Goal: Transaction & Acquisition: Obtain resource

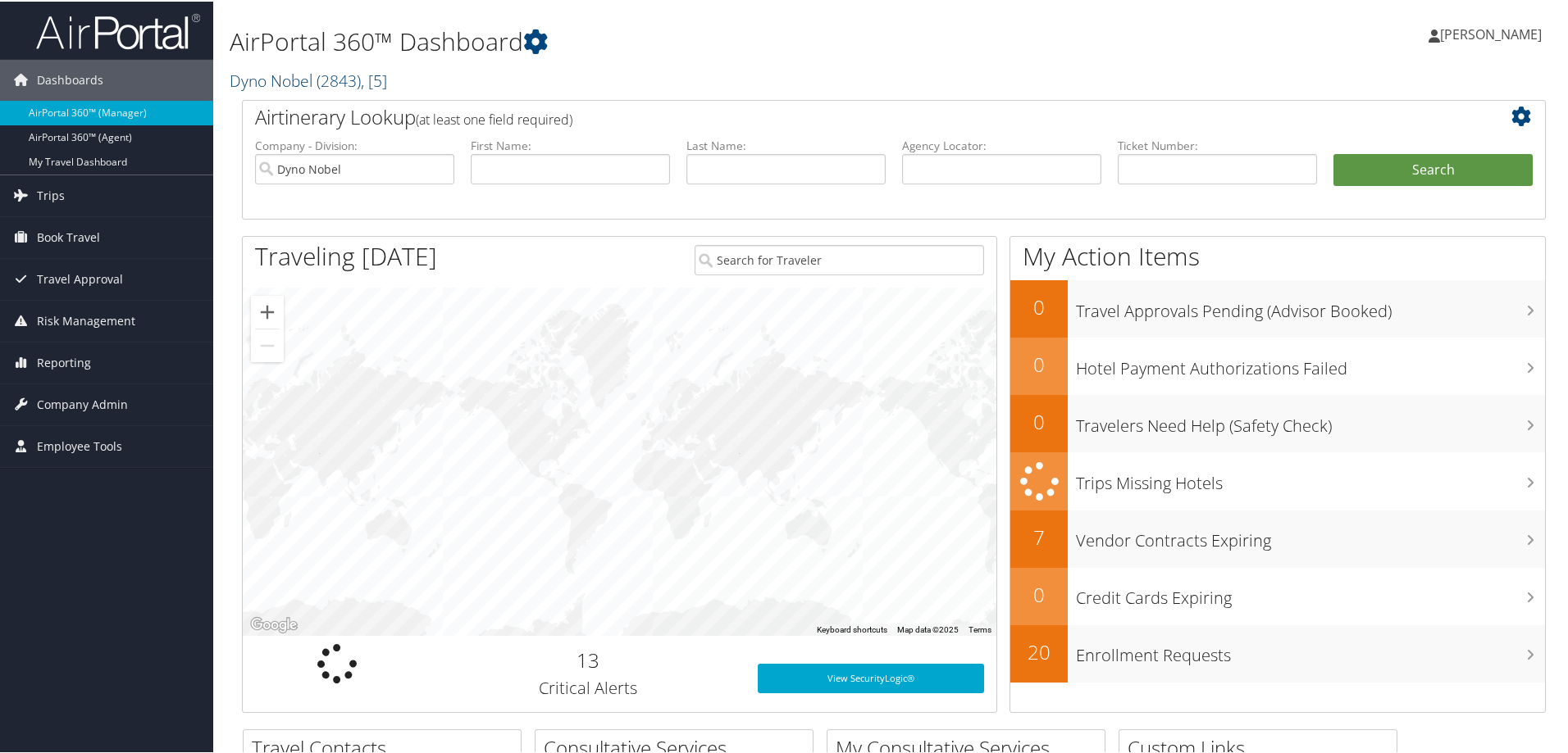
click at [302, 81] on link "Dyno Nobel ( 2843 ) , [ 5 ]" at bounding box center [308, 79] width 157 height 22
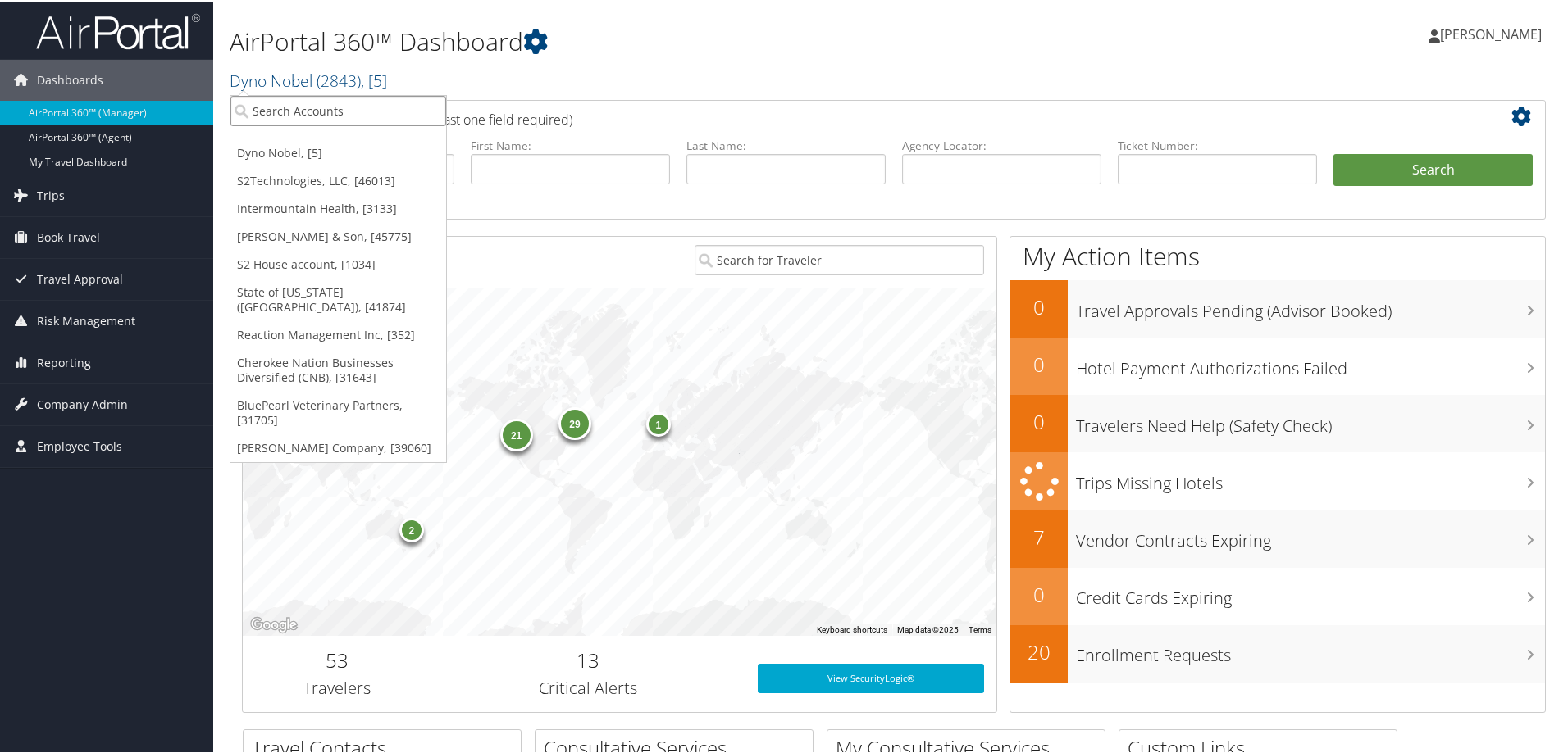
click at [291, 116] on input "search" at bounding box center [338, 109] width 216 height 30
type input "Venture"
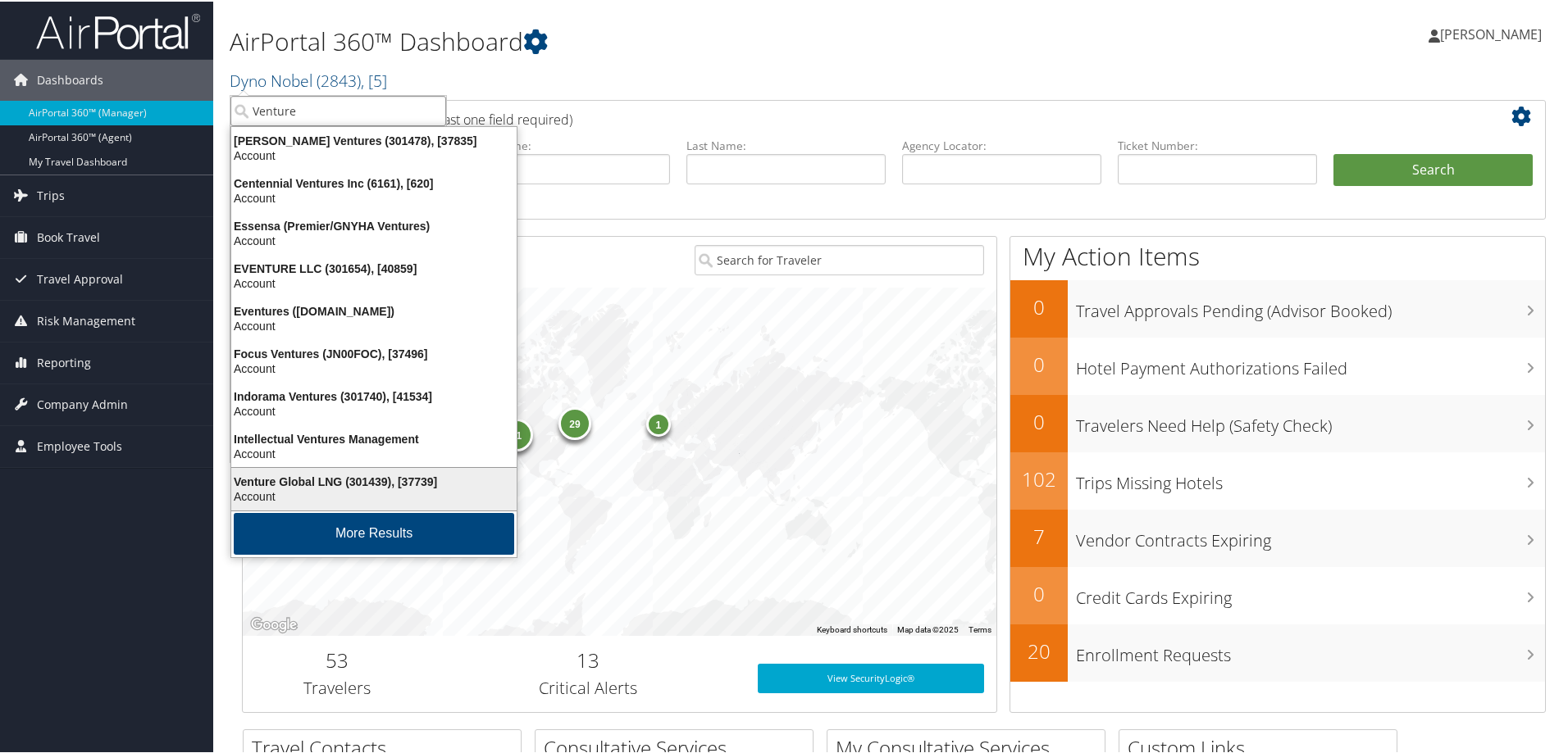
click at [276, 476] on div "Venture Global LNG (301439), [37739]" at bounding box center [374, 480] width 305 height 15
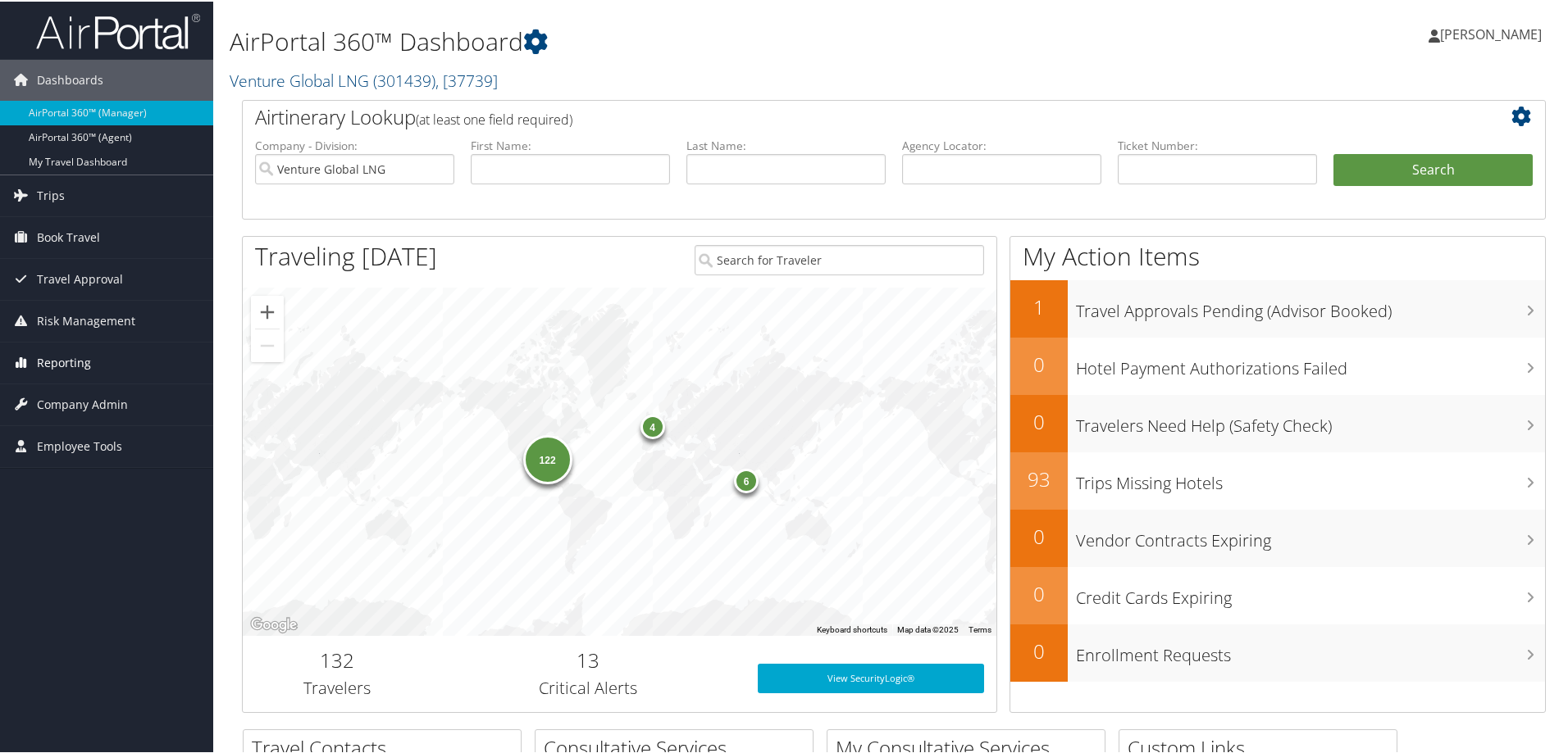
click at [57, 358] on span "Reporting" at bounding box center [64, 361] width 54 height 41
click at [72, 393] on link "Unused Tickets" at bounding box center [106, 394] width 213 height 24
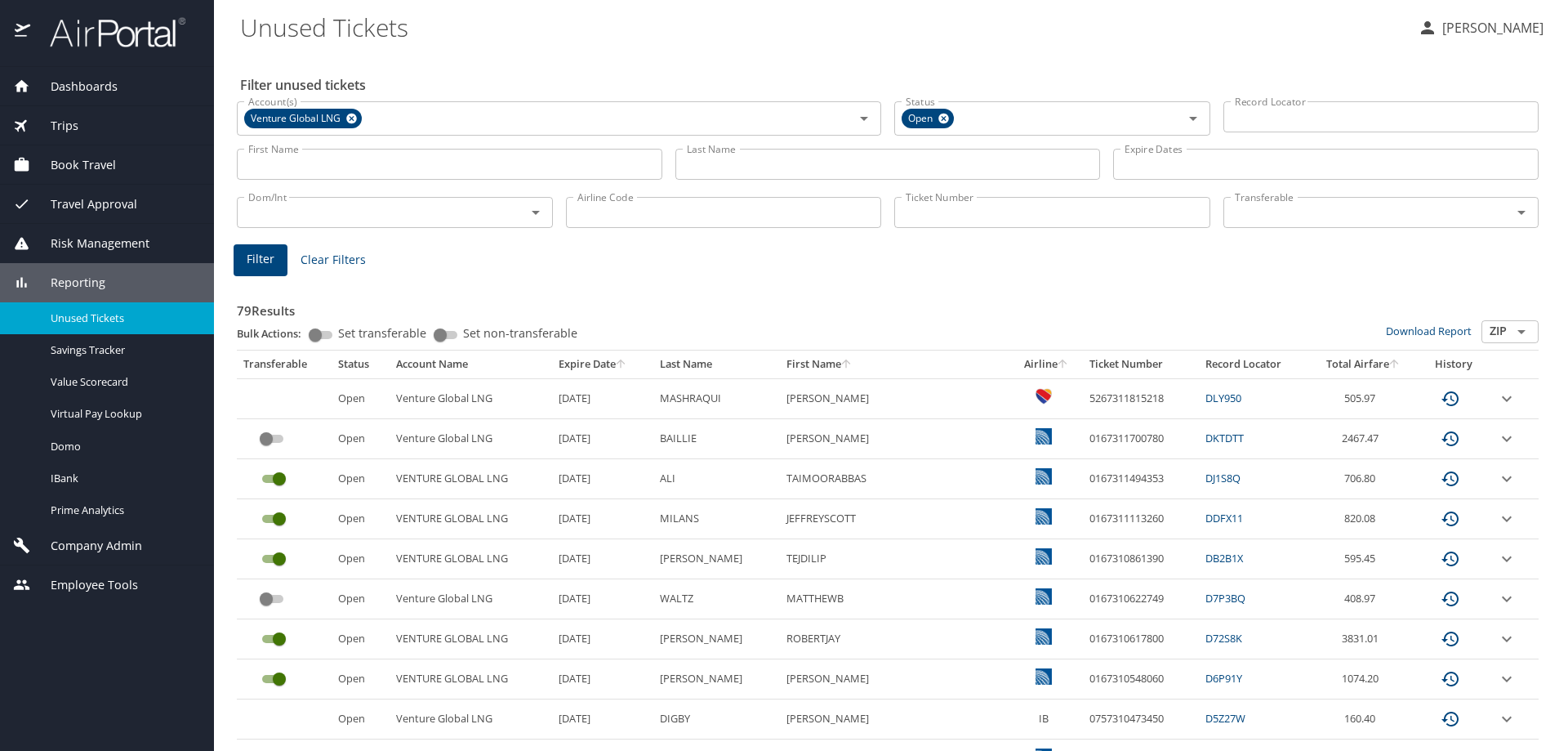
click at [757, 172] on input "Last Name" at bounding box center [888, 165] width 425 height 31
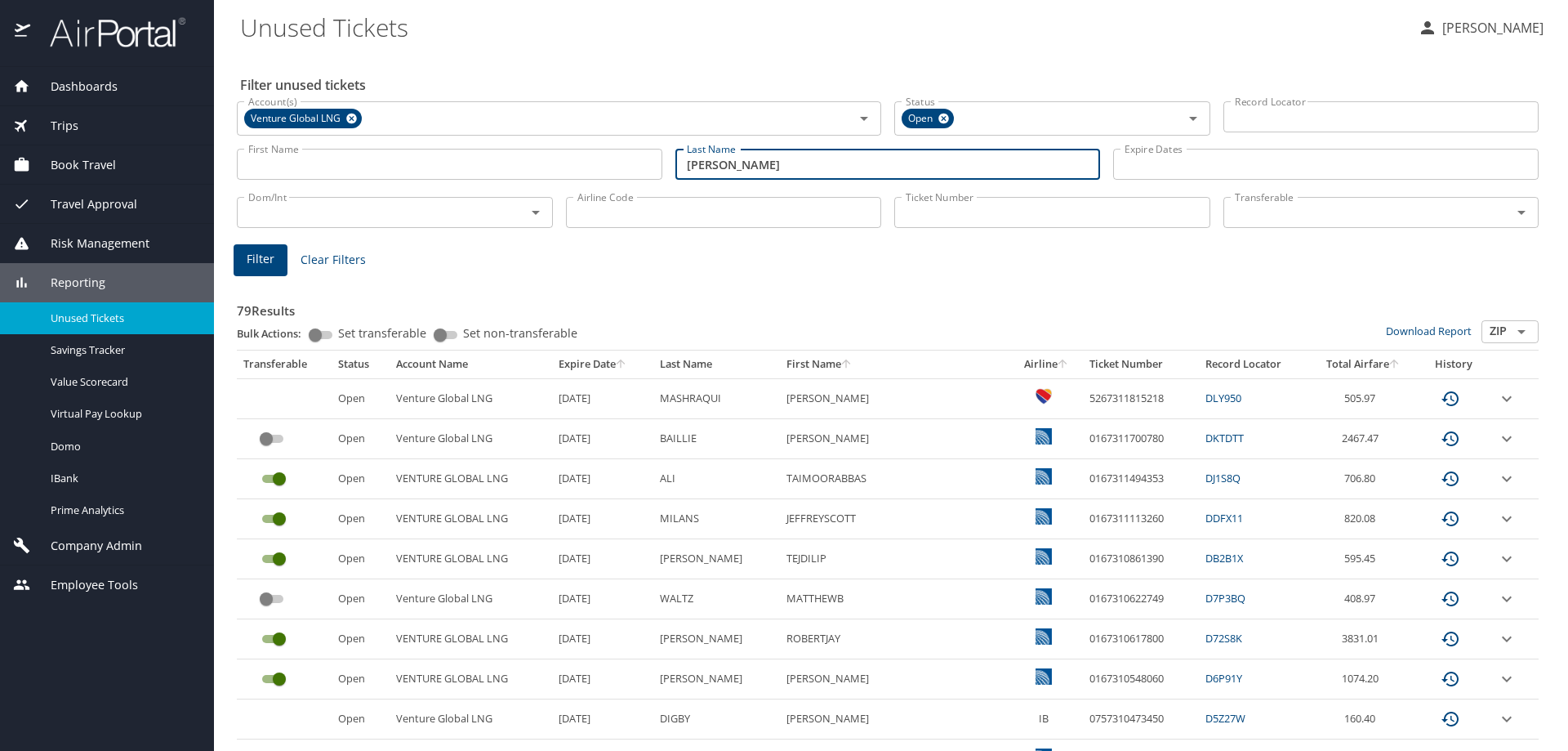
type input "Aparicio"
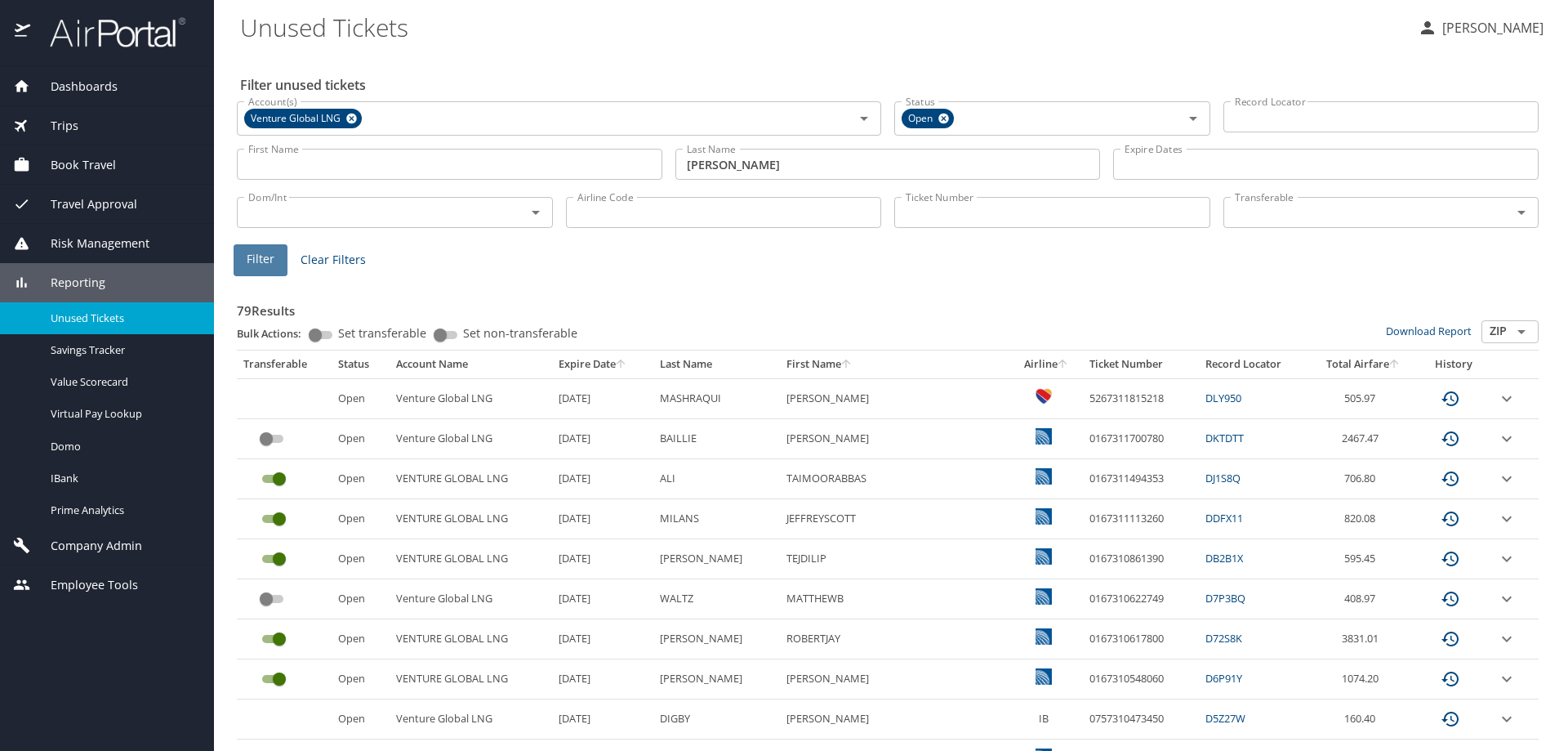
click at [261, 253] on span "Filter" at bounding box center [261, 259] width 28 height 20
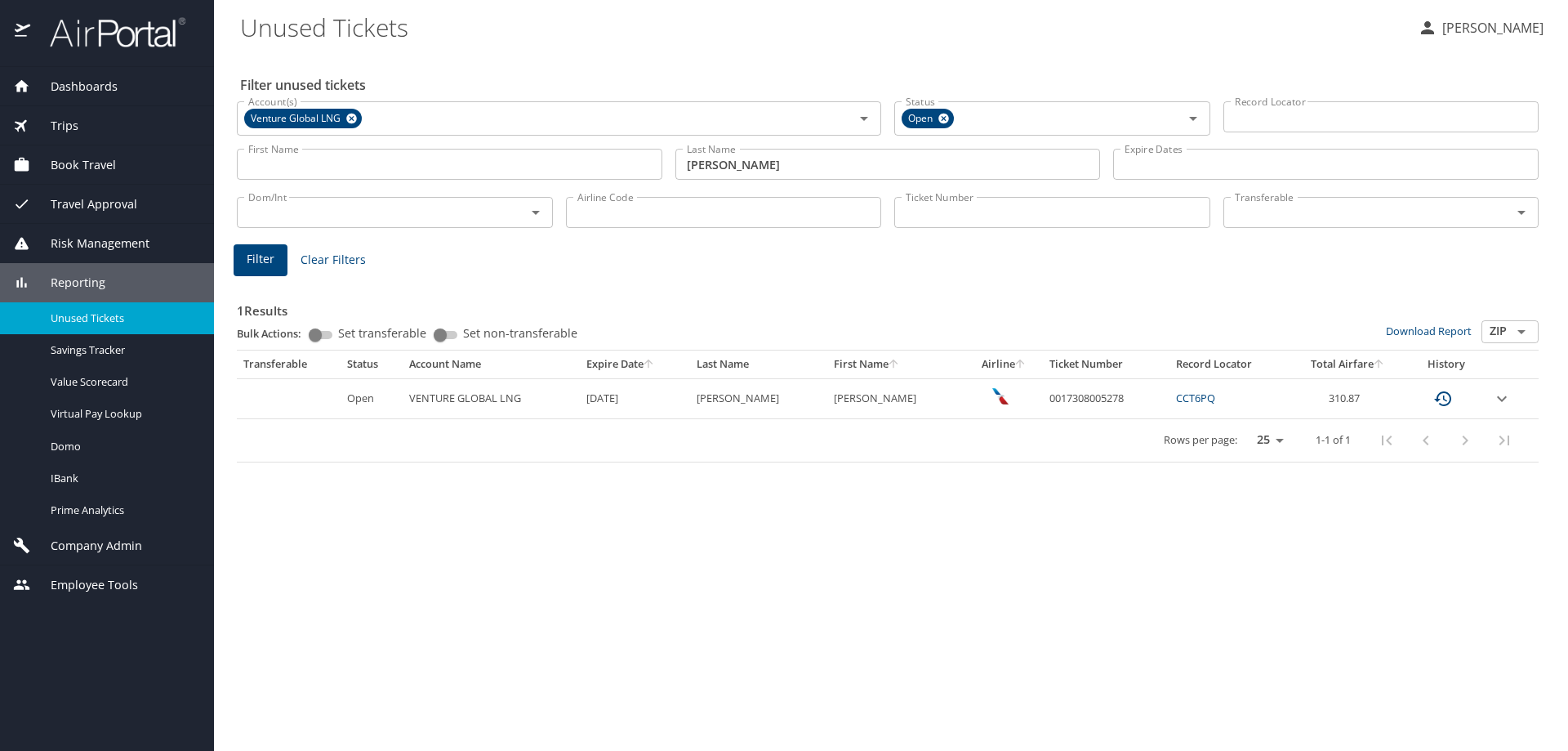
click at [1499, 398] on icon "expand row" at bounding box center [1502, 398] width 19 height 19
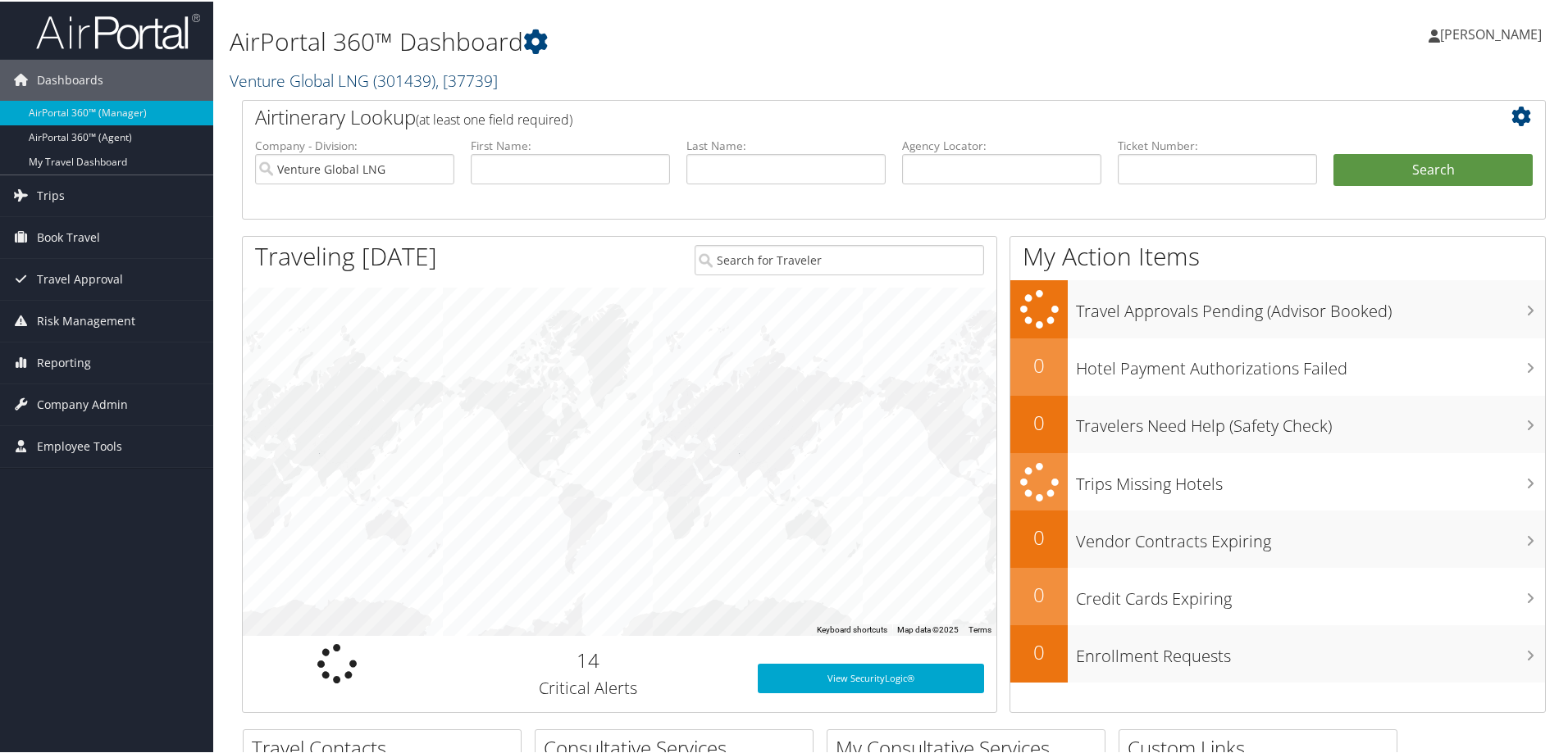
click at [369, 82] on link "Venture Global LNG ( 301439 ) , [ 37739 ]" at bounding box center [364, 79] width 268 height 22
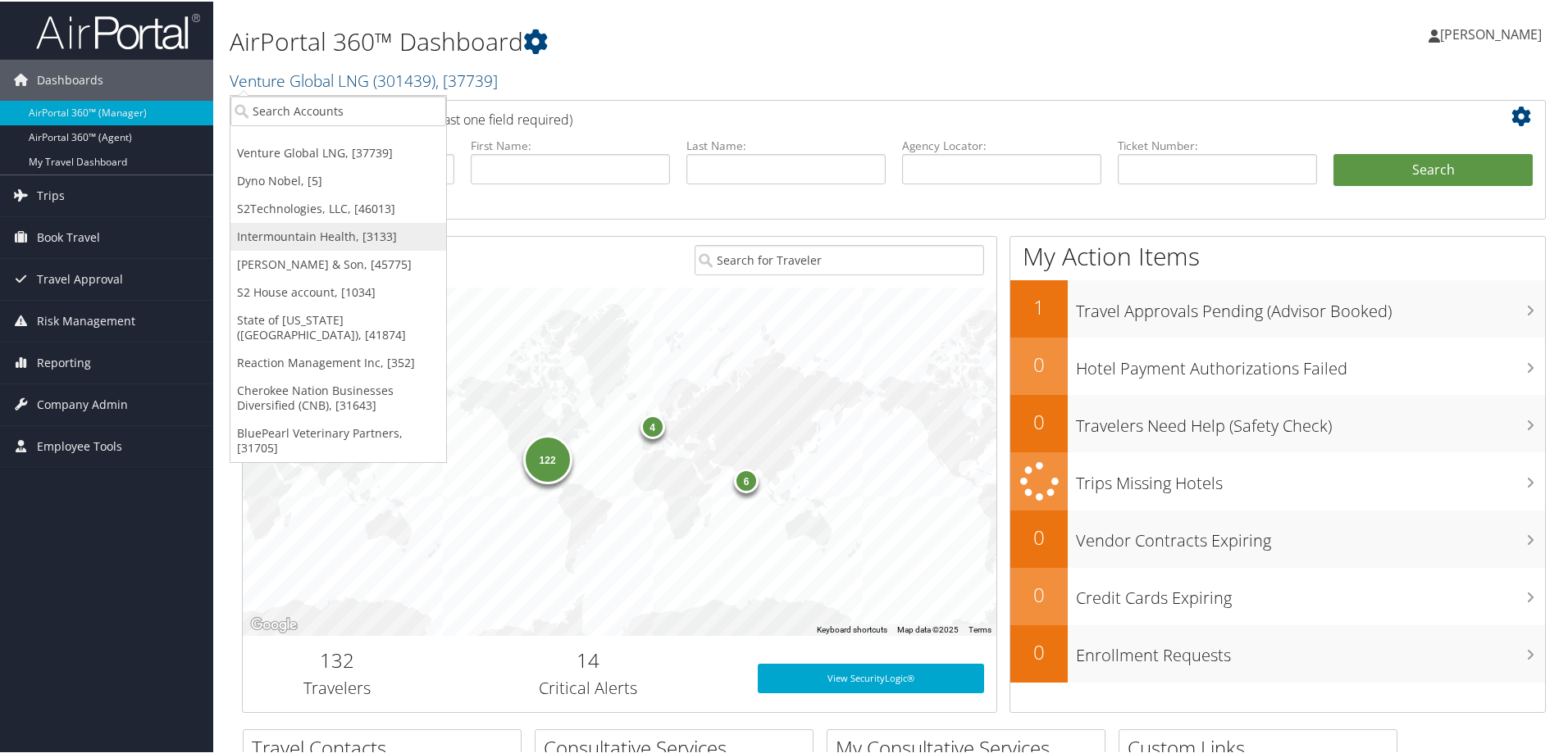
click at [330, 233] on link "Intermountain Health, [3133]" at bounding box center [338, 235] width 216 height 28
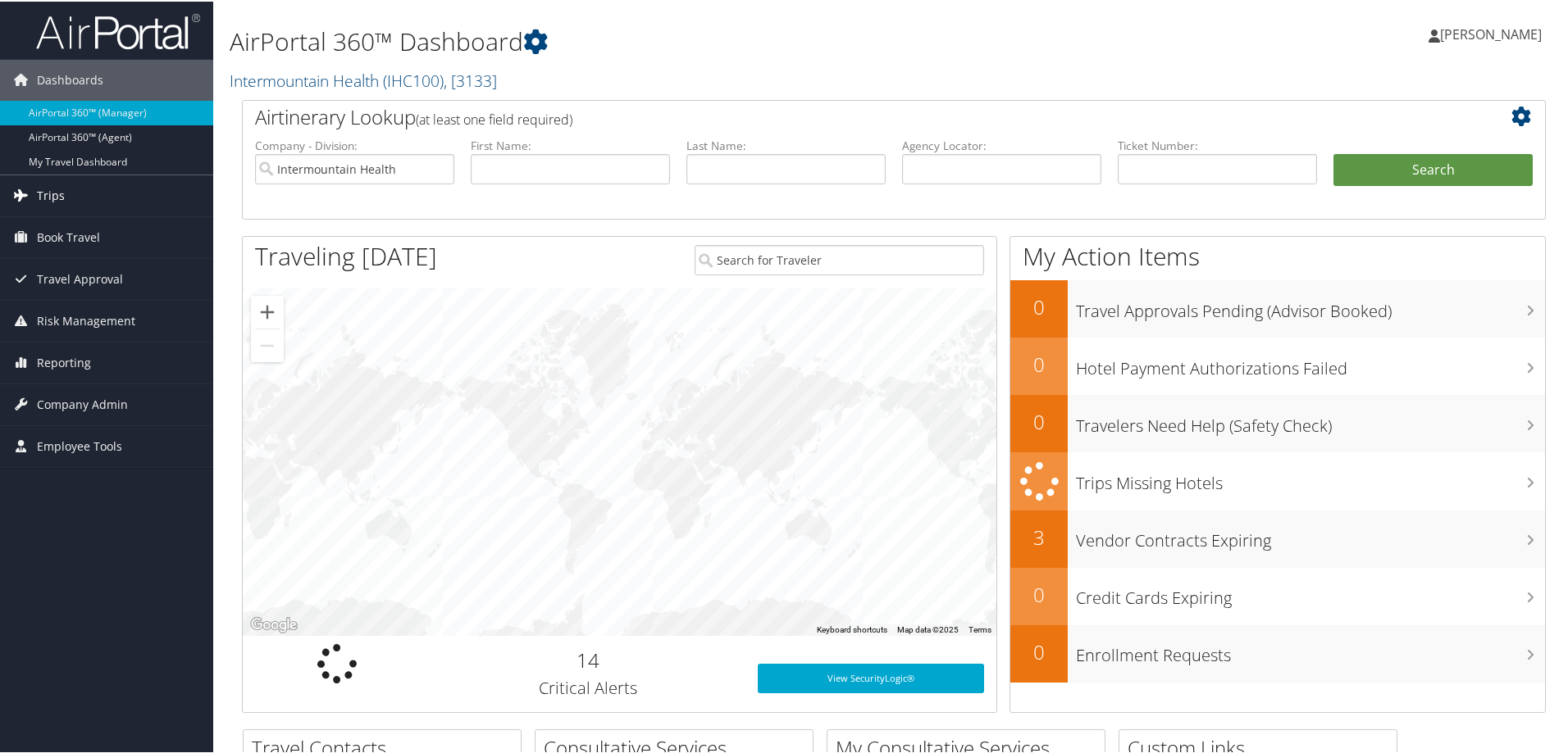
click at [85, 202] on link "Trips" at bounding box center [106, 194] width 213 height 41
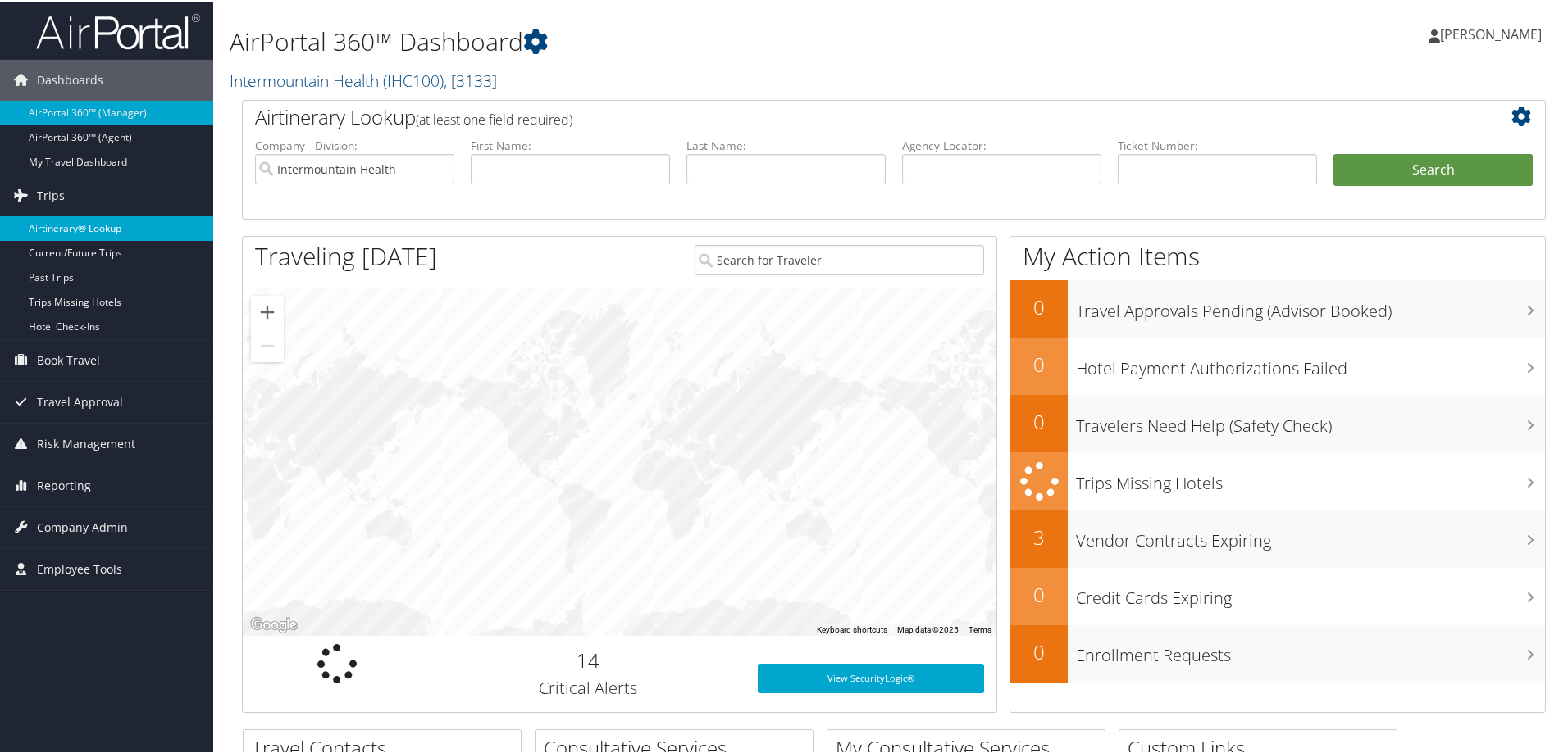
click at [92, 233] on link "Airtinerary® Lookup" at bounding box center [106, 226] width 213 height 24
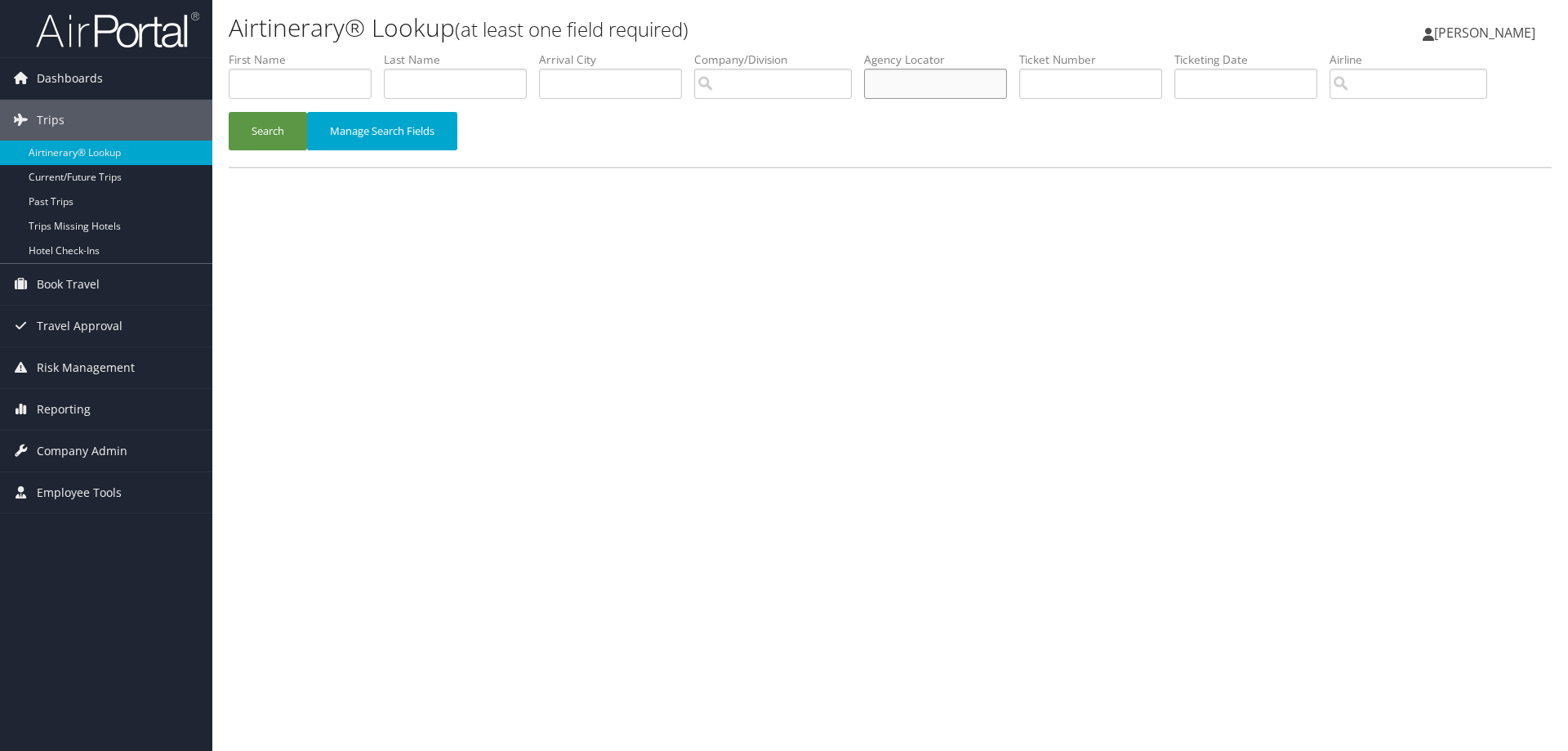
click at [906, 90] on input "text" at bounding box center [936, 83] width 143 height 30
type input "DL79KW"
click at [239, 127] on button "Search" at bounding box center [267, 132] width 78 height 39
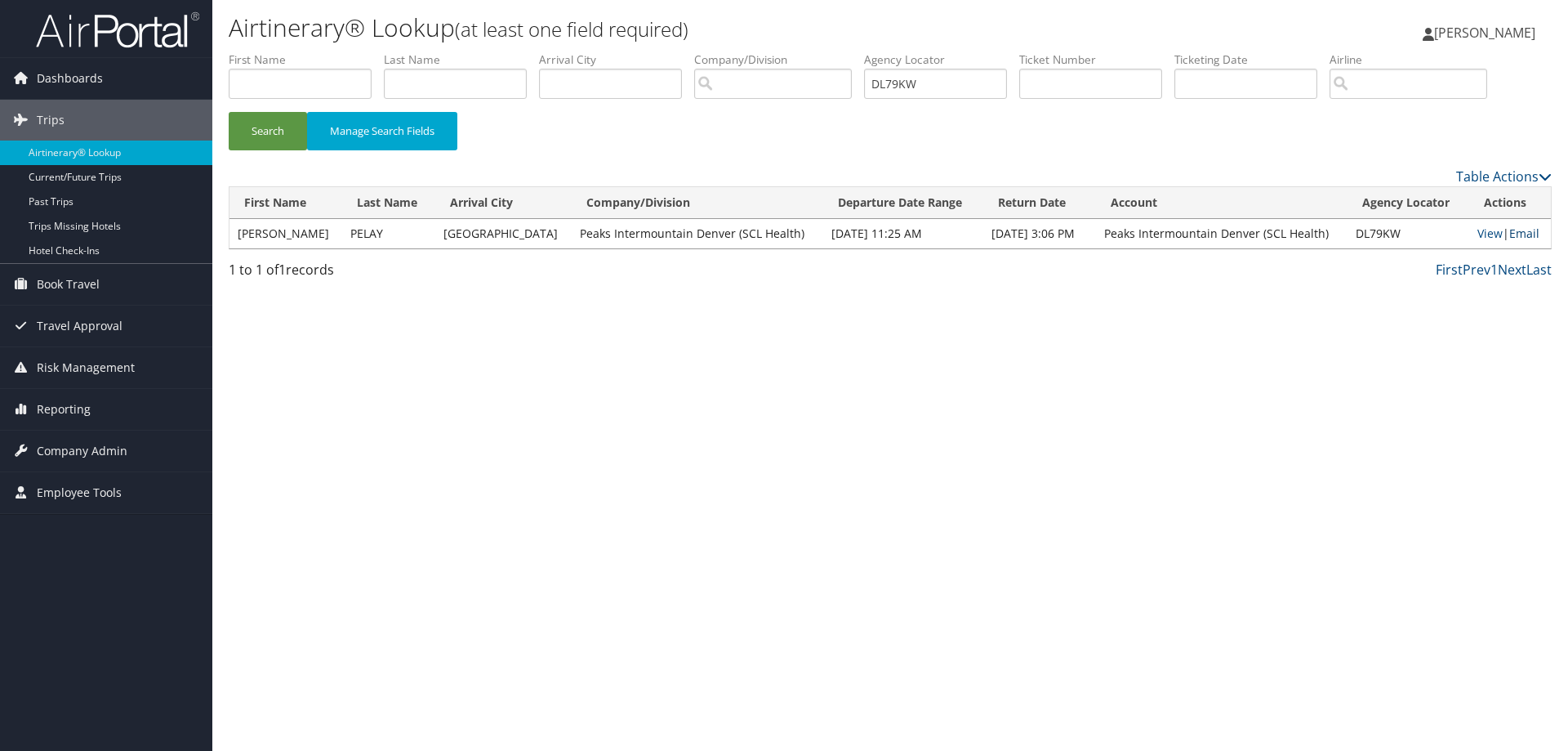
drag, startPoint x: 1466, startPoint y: 235, endPoint x: 1510, endPoint y: 235, distance: 44.0
click at [1469, 235] on td "View | Email" at bounding box center [1510, 234] width 81 height 29
click at [1481, 234] on link "View" at bounding box center [1491, 234] width 25 height 16
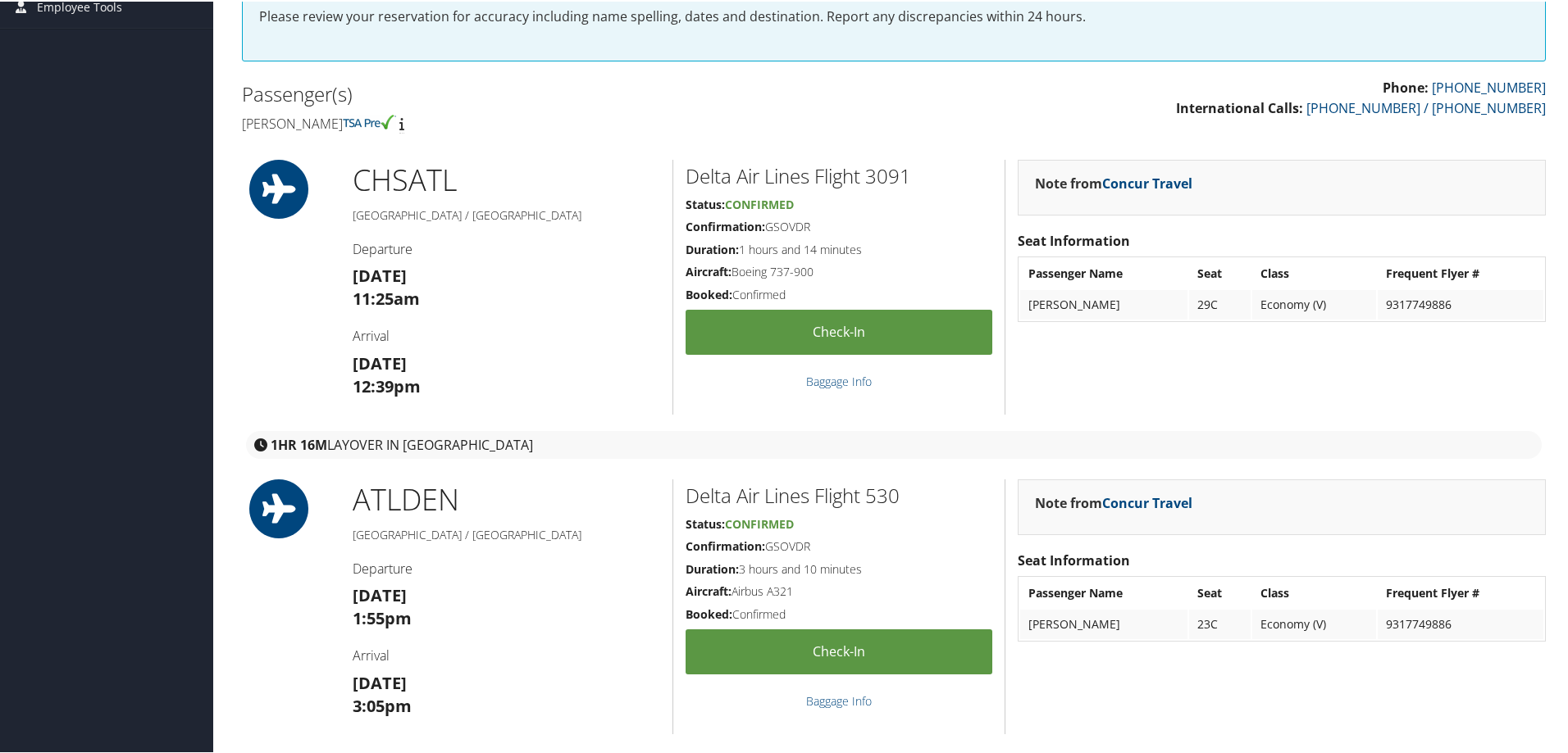
scroll to position [82, 0]
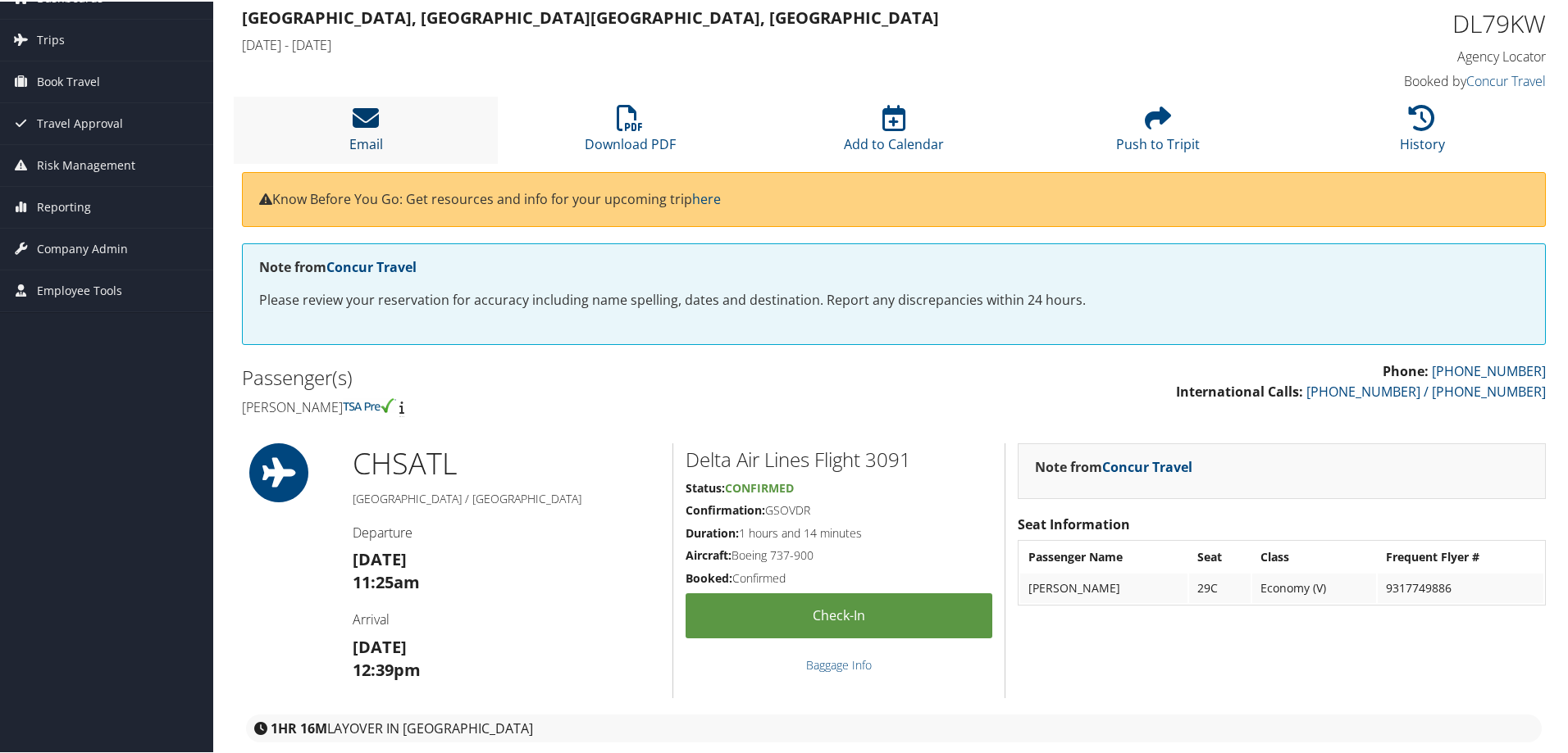
click at [362, 120] on icon at bounding box center [366, 116] width 26 height 26
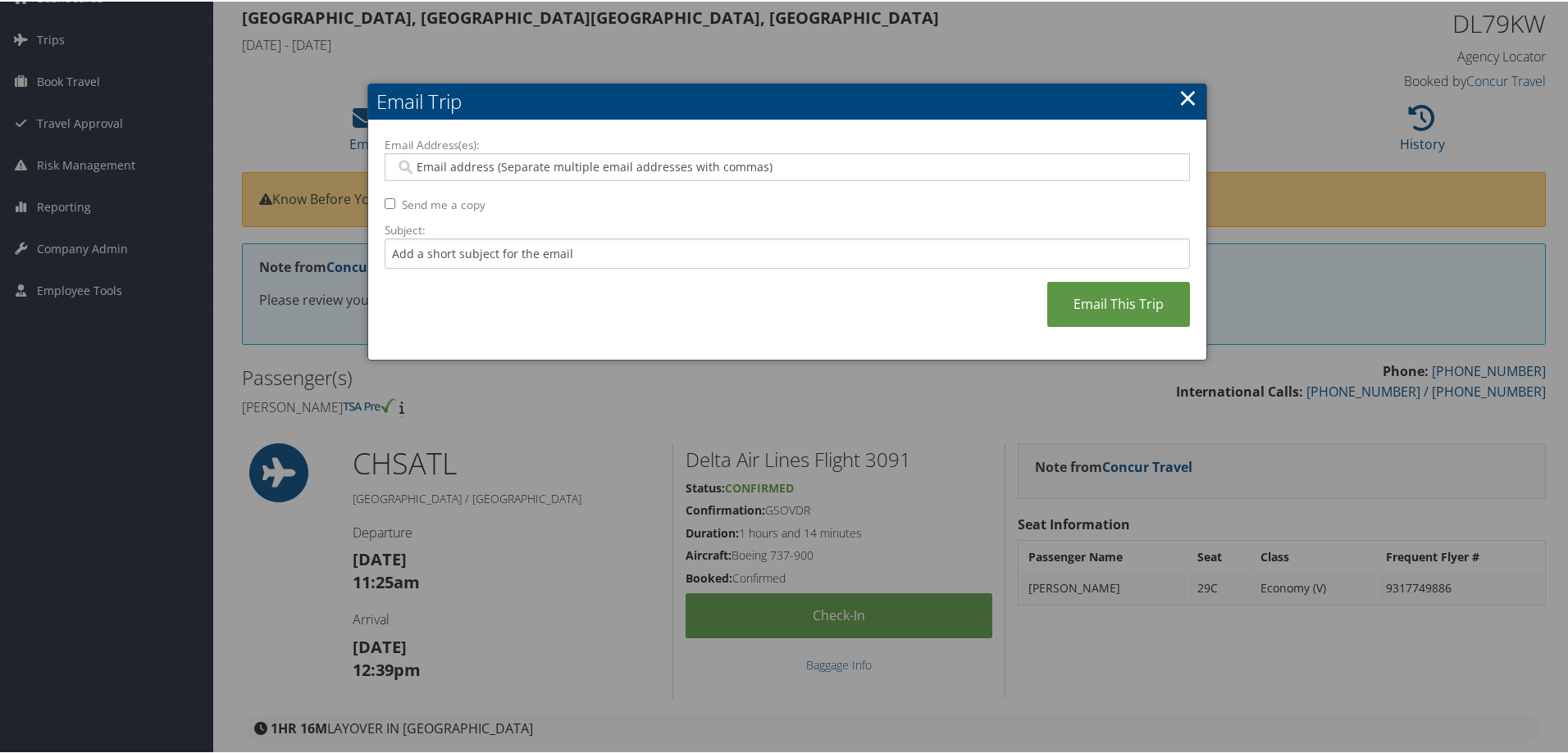
click at [479, 169] on input "Email Address(es):" at bounding box center [786, 165] width 783 height 17
type input "[EMAIL_ADDRESS][PERSON_NAME][DOMAIN_NAME]"
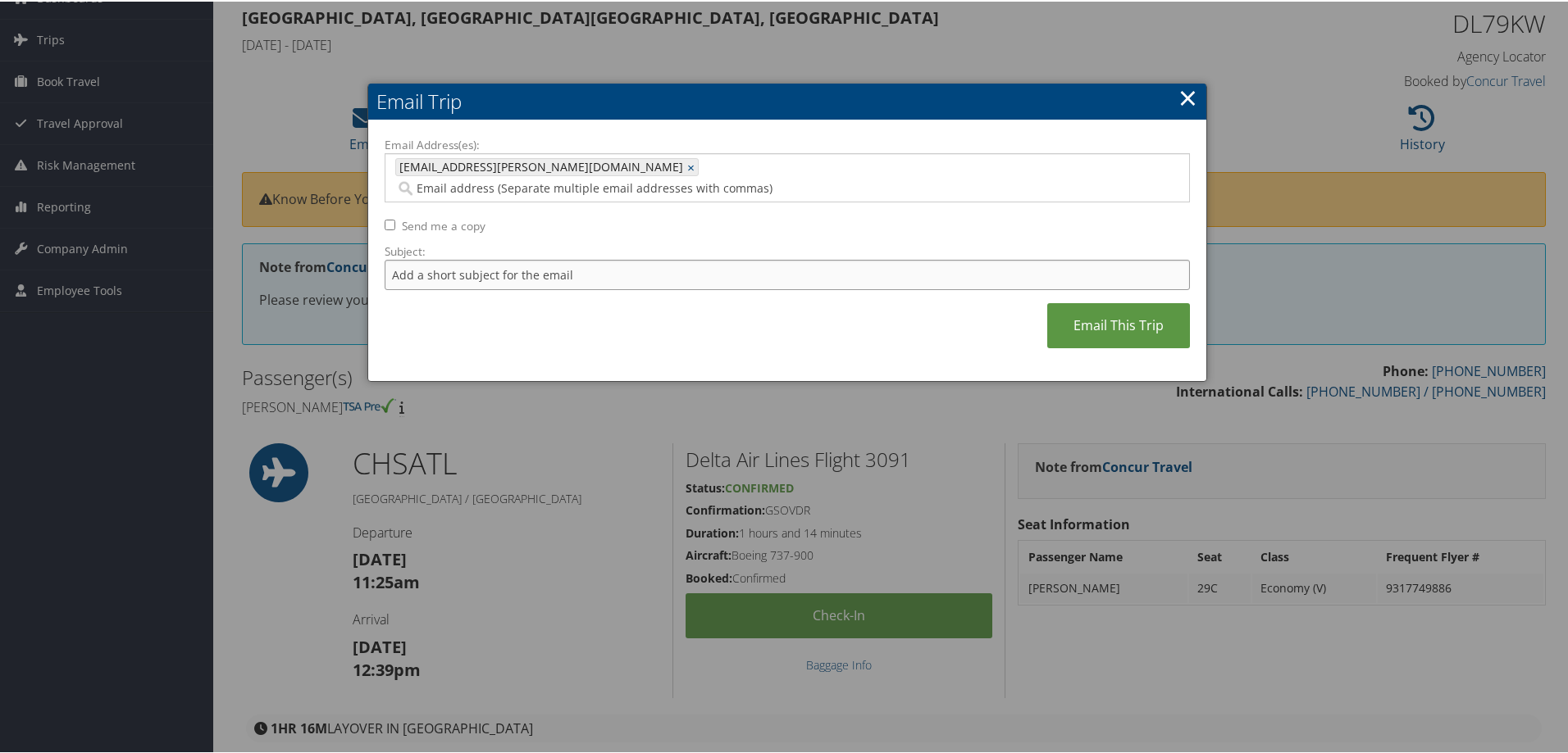
click at [422, 258] on input "Subject:" at bounding box center [787, 273] width 805 height 30
type input "Travel Invoice for [PERSON_NAME]"
click at [1042, 274] on div "Email Address(es): [EMAIL_ADDRESS][PERSON_NAME][DOMAIN_NAME] [DOMAIN_NAME][EMAI…" at bounding box center [787, 249] width 805 height 228
click at [1094, 301] on link "Email This Trip" at bounding box center [1118, 324] width 143 height 45
